Goal: Task Accomplishment & Management: Manage account settings

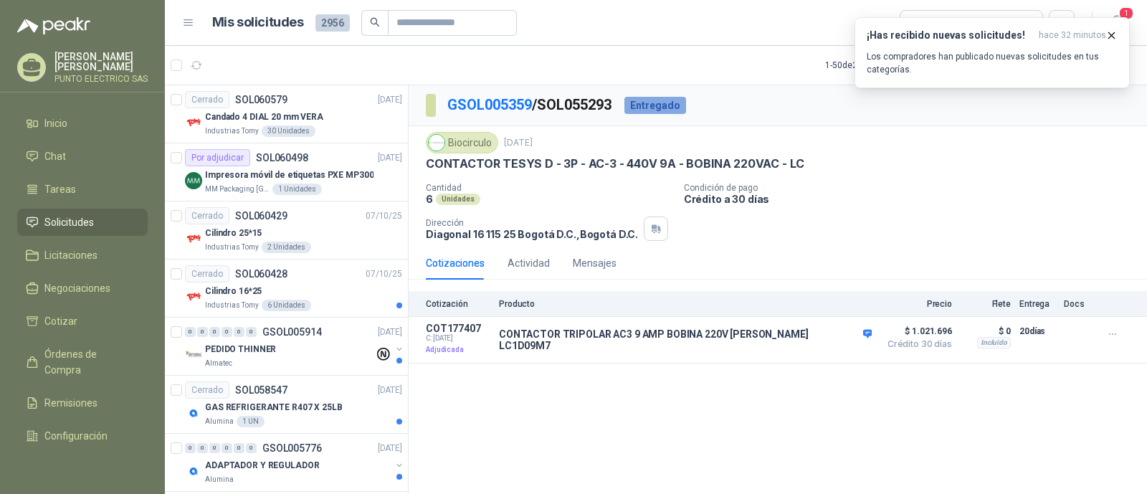
click at [961, 45] on div "¡Has recibido nuevas solicitudes! hace 32 minutos Los compradores han publicado…" at bounding box center [992, 52] width 251 height 47
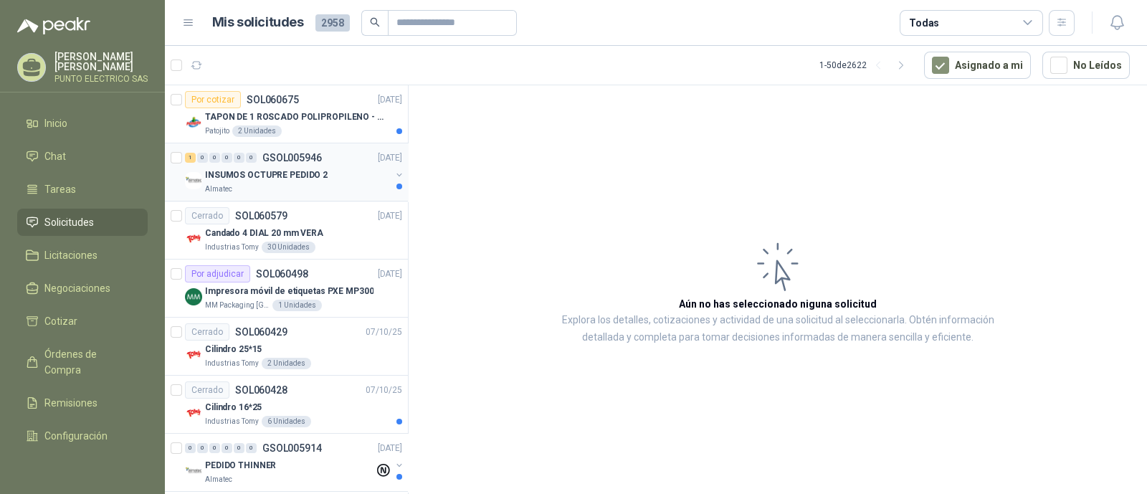
click at [292, 178] on p "INSUMOS OCTUPRE PEDIDO 2" at bounding box center [266, 175] width 123 height 14
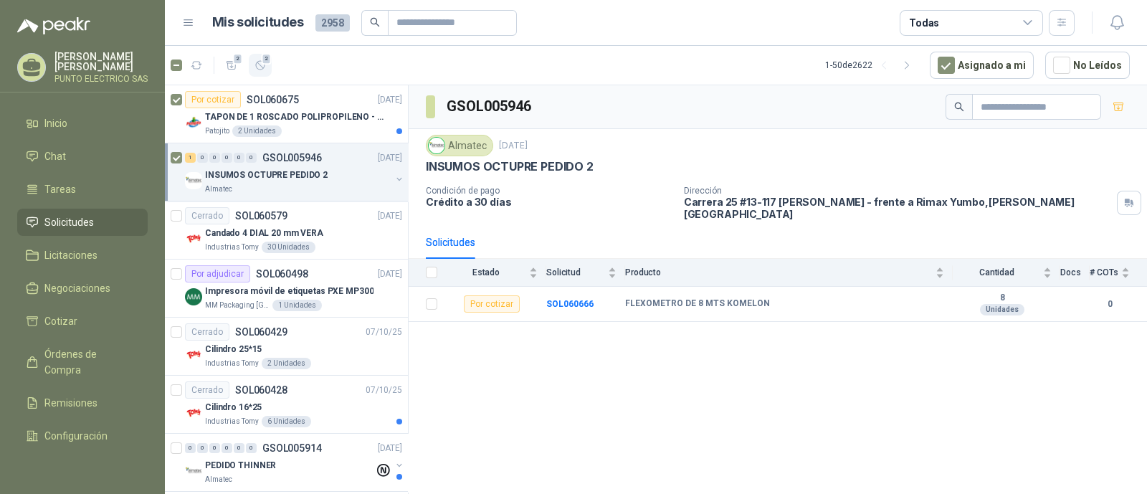
click at [263, 67] on icon "button" at bounding box center [261, 66] width 12 height 12
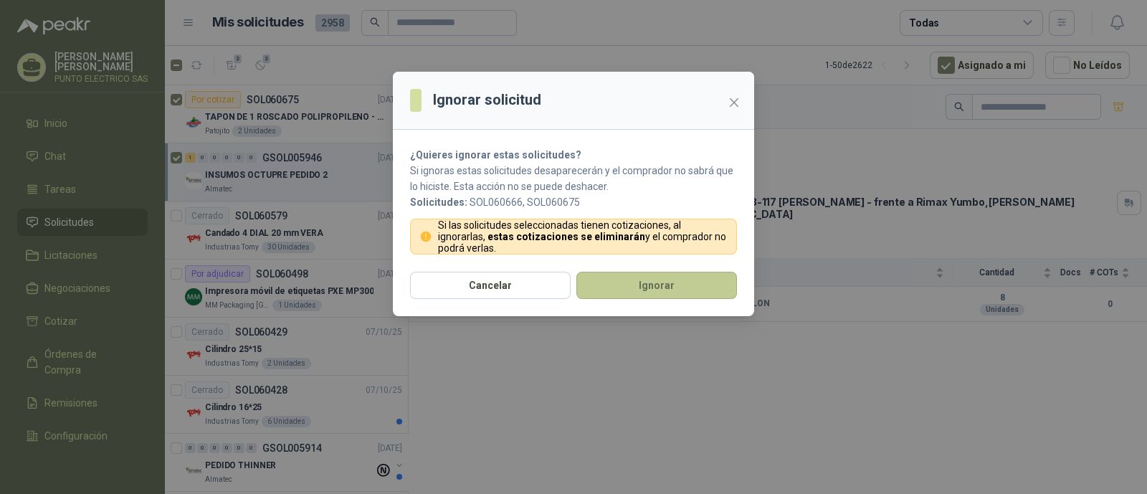
click at [671, 287] on button "Ignorar" at bounding box center [656, 285] width 161 height 27
